Goal: Information Seeking & Learning: Find contact information

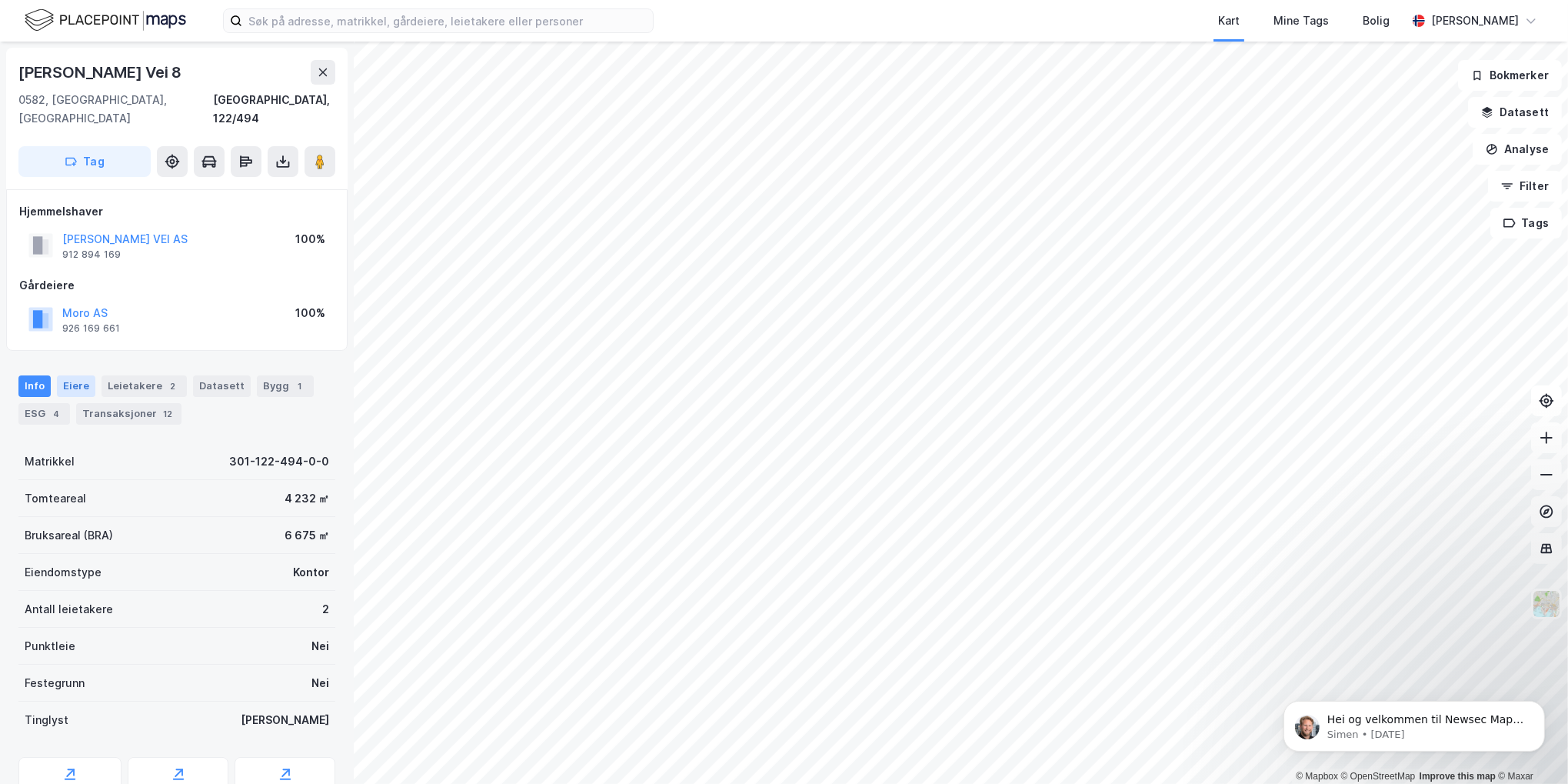
click at [80, 375] on div "Eiere" at bounding box center [76, 386] width 39 height 21
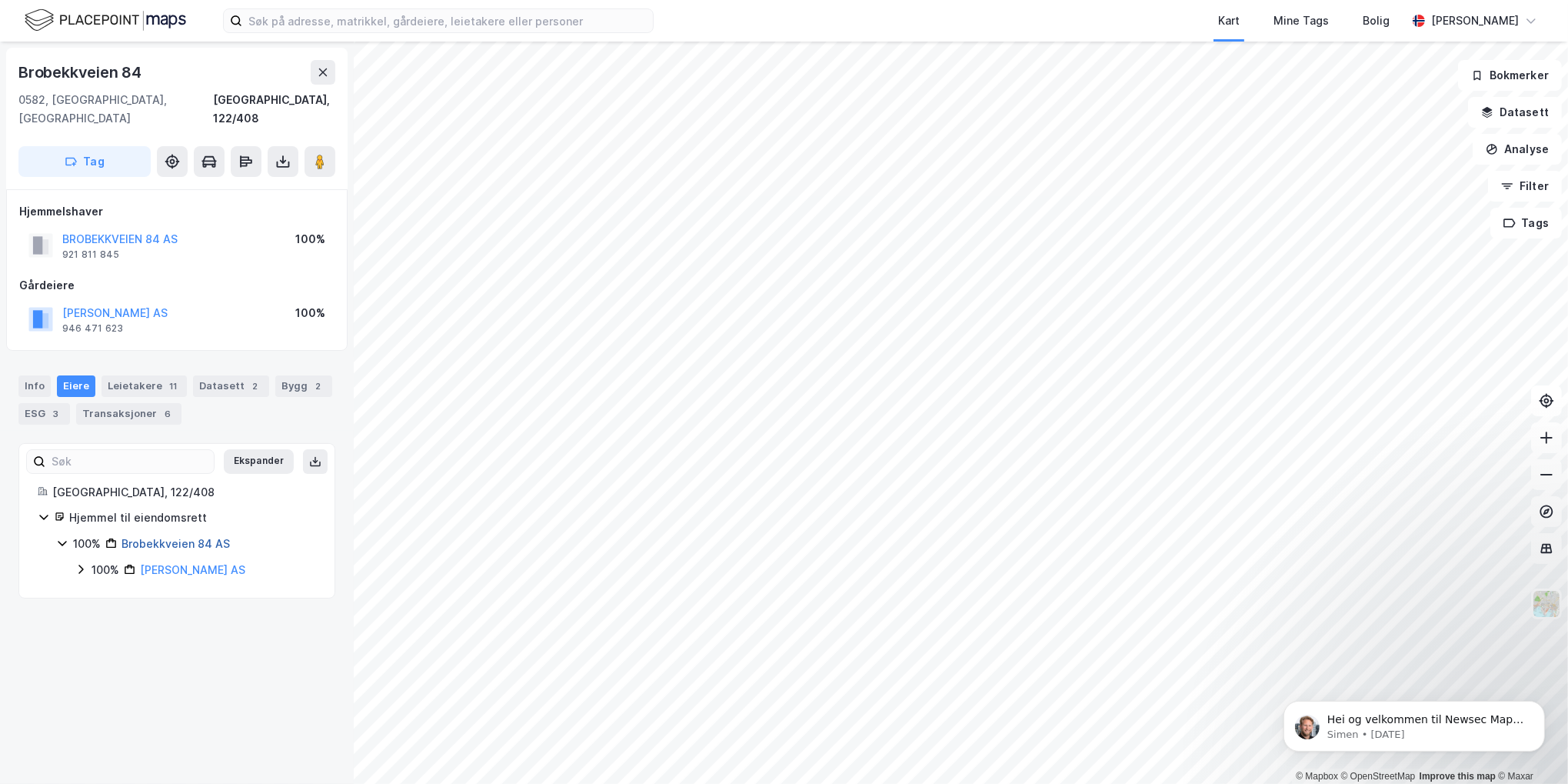
click at [160, 506] on link "Brobekkveien 84 AS" at bounding box center [176, 543] width 109 height 13
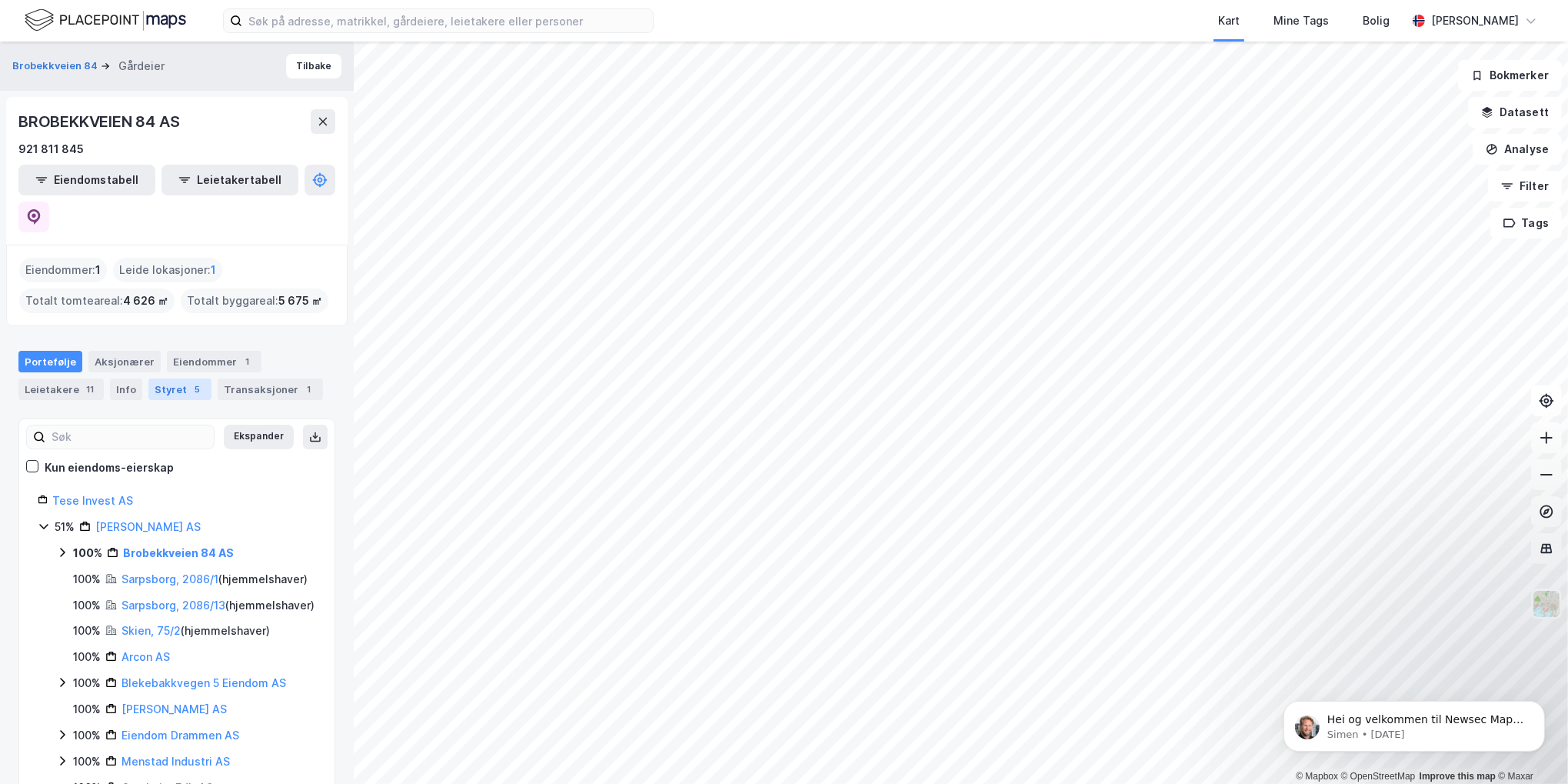
click at [151, 379] on div "Styret 5" at bounding box center [179, 389] width 63 height 21
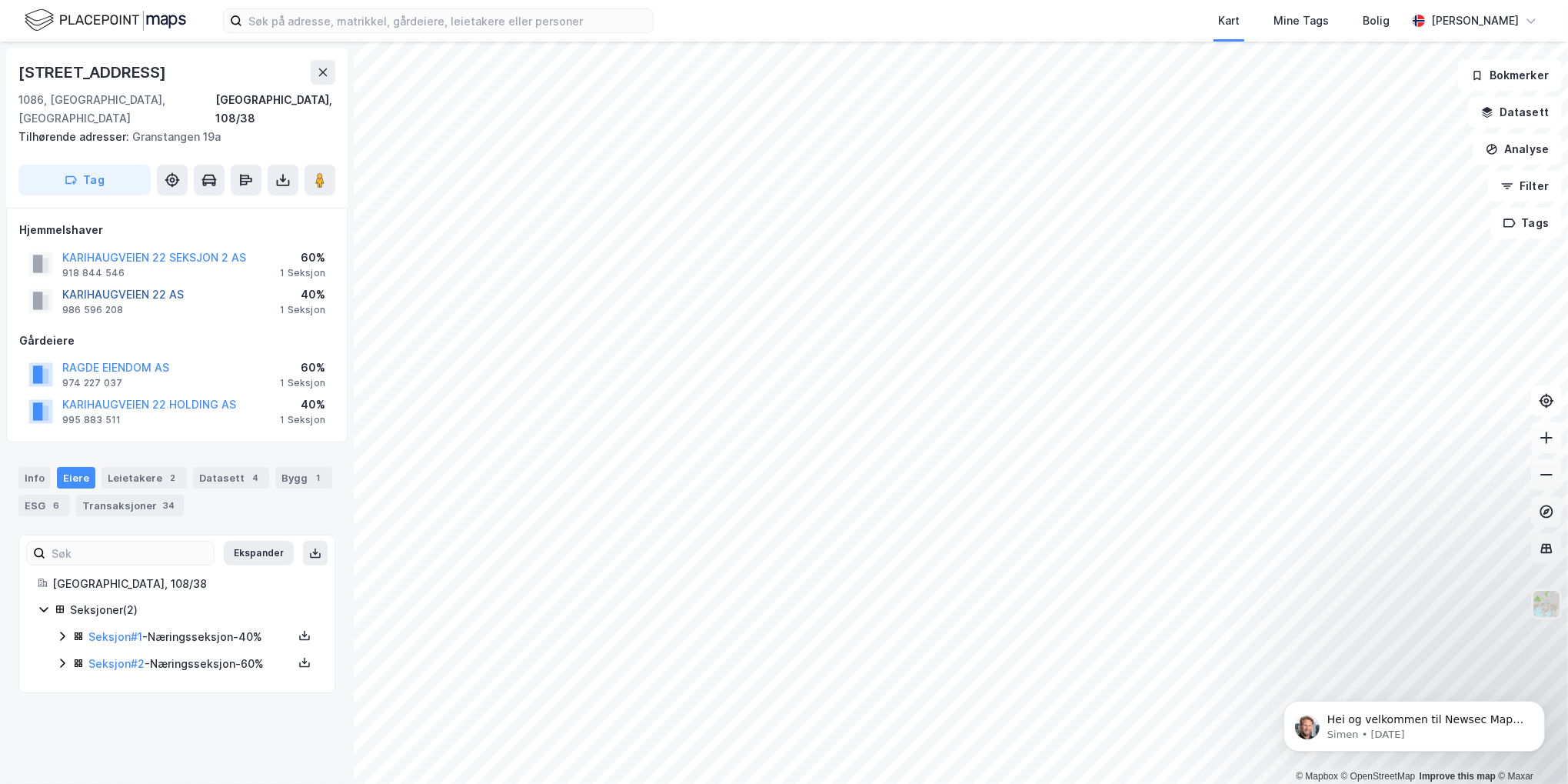
click at [0, 0] on button "KARIHAUGVEIEN 22 AS" at bounding box center [0, 0] width 0 height 0
click at [0, 0] on button "KARIHAUGVEIEN 22 SEKSJON 2 AS" at bounding box center [0, 0] width 0 height 0
